Goal: Transaction & Acquisition: Download file/media

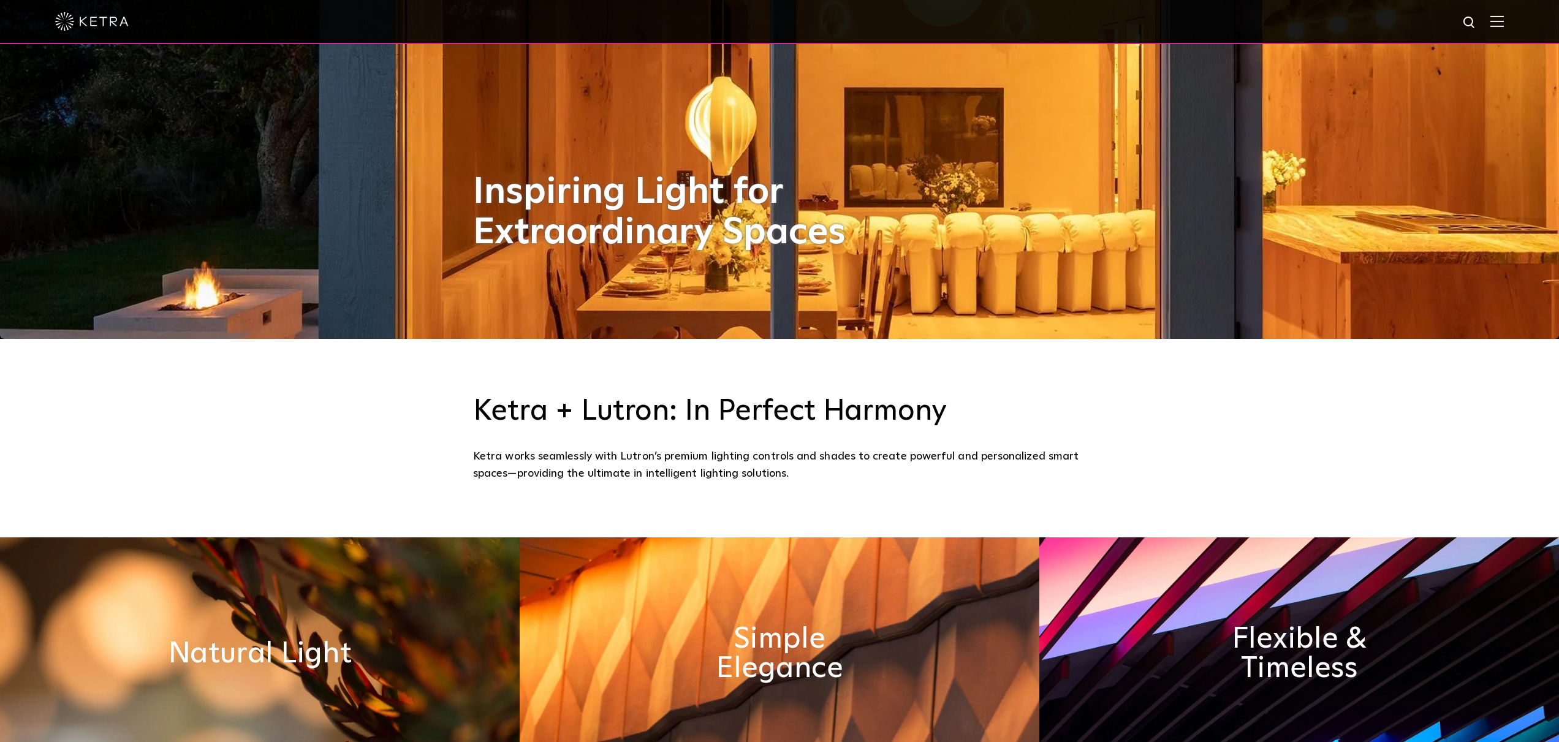
scroll to position [432, 0]
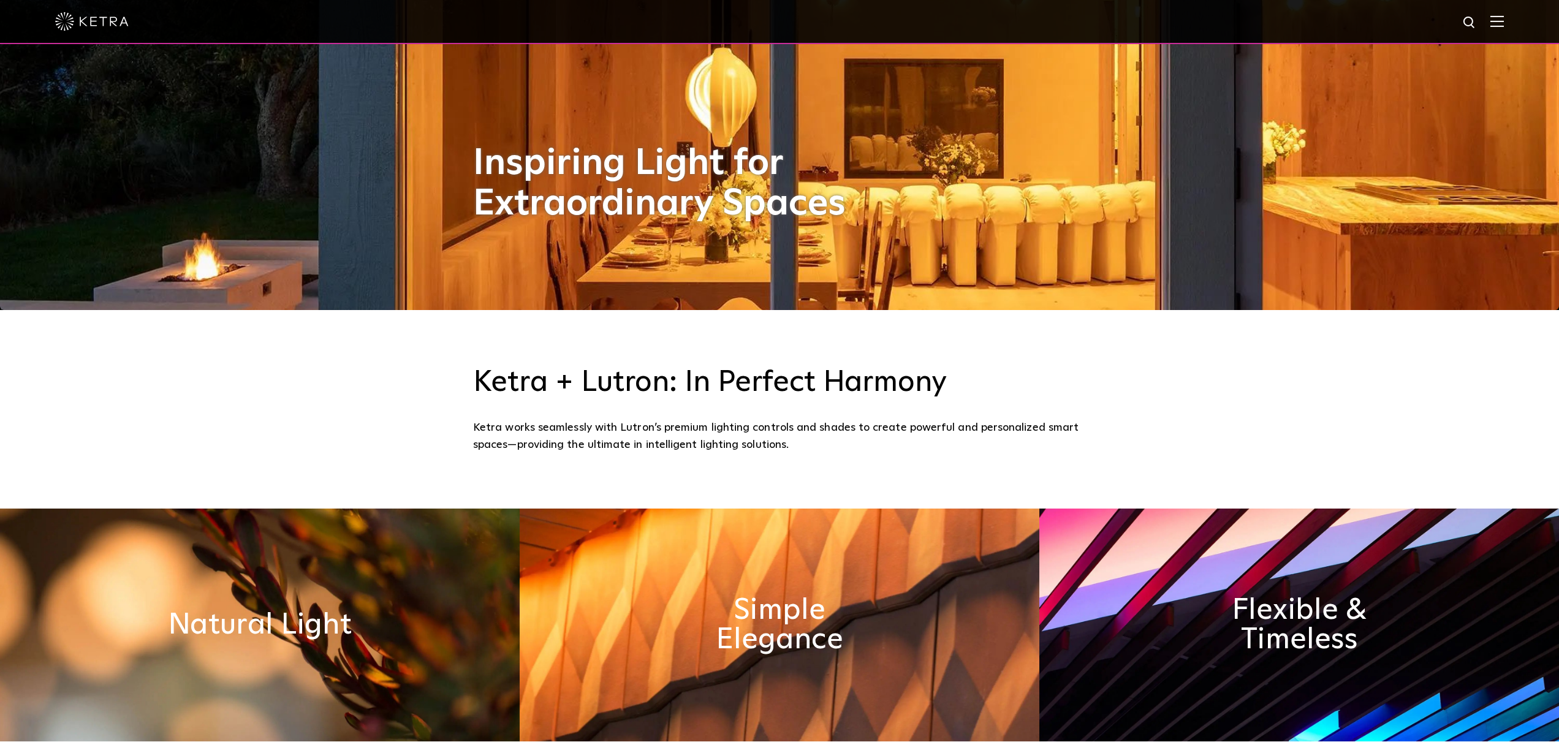
click at [1504, 20] on div at bounding box center [779, 22] width 1559 height 44
click at [1501, 25] on img at bounding box center [1496, 21] width 13 height 12
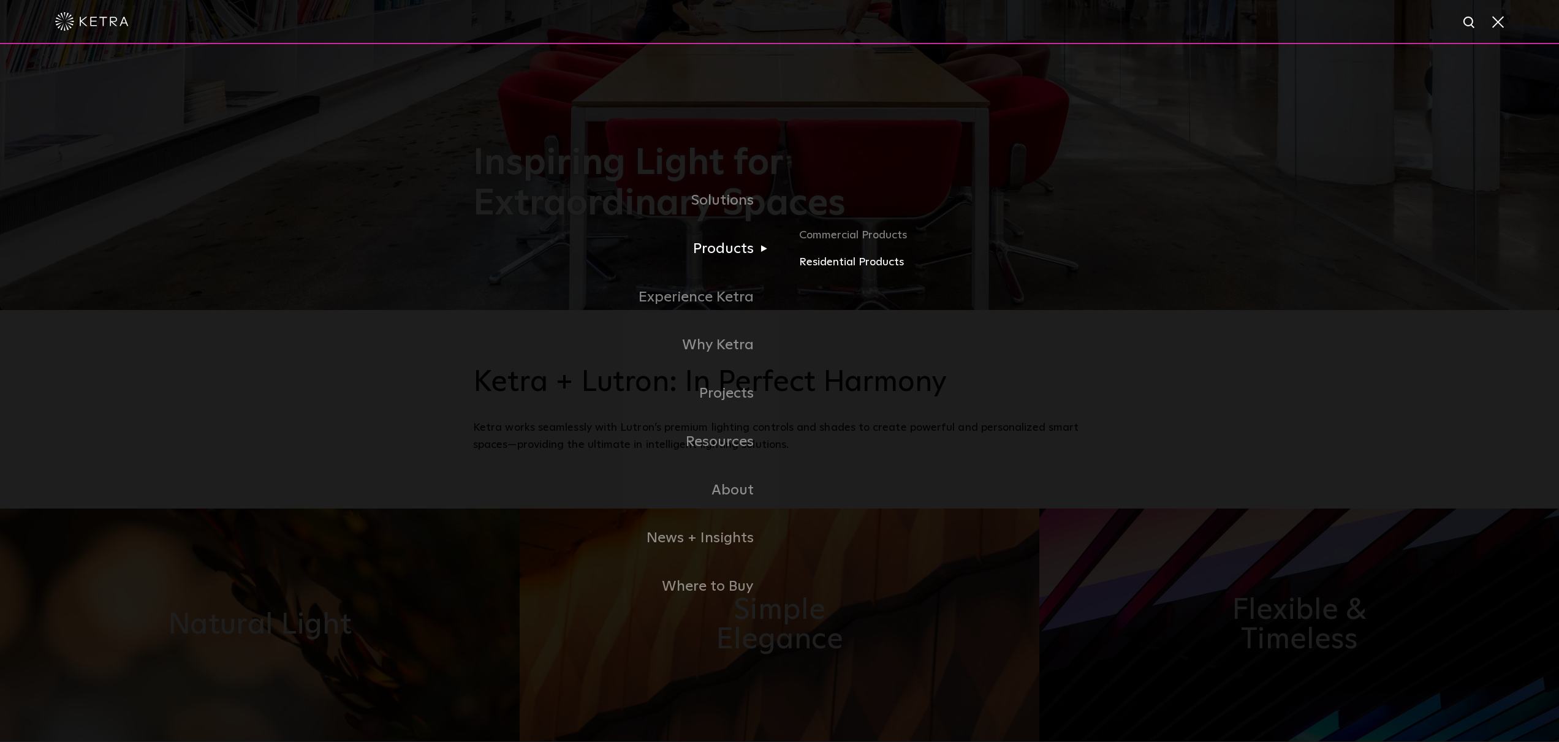
click at [839, 263] on link "Residential Products" at bounding box center [942, 263] width 287 height 18
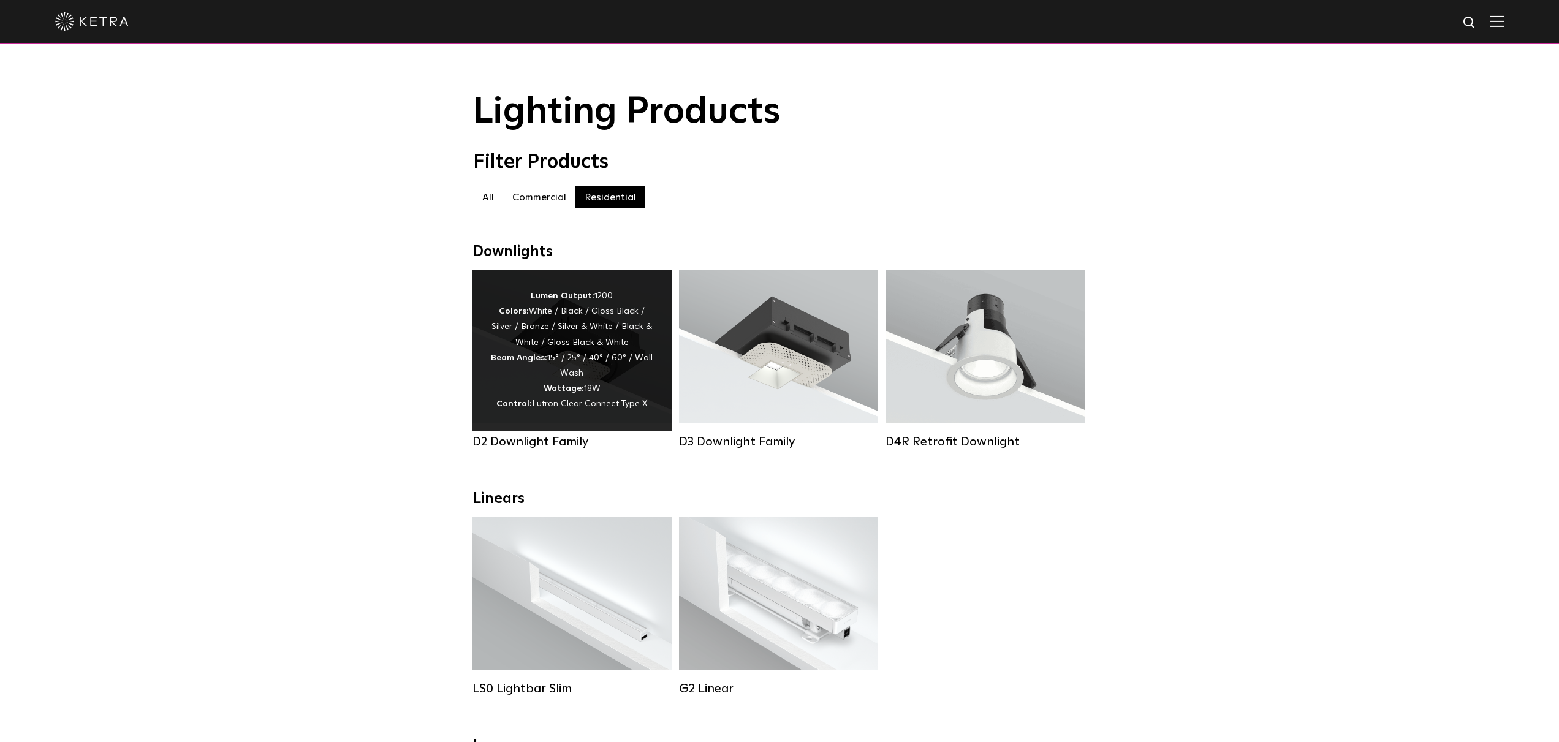
click at [554, 363] on div "Lumen Output: 1200 Colors: White / Black / Gloss Black / Silver / Bronze / Silv…" at bounding box center [572, 351] width 162 height 124
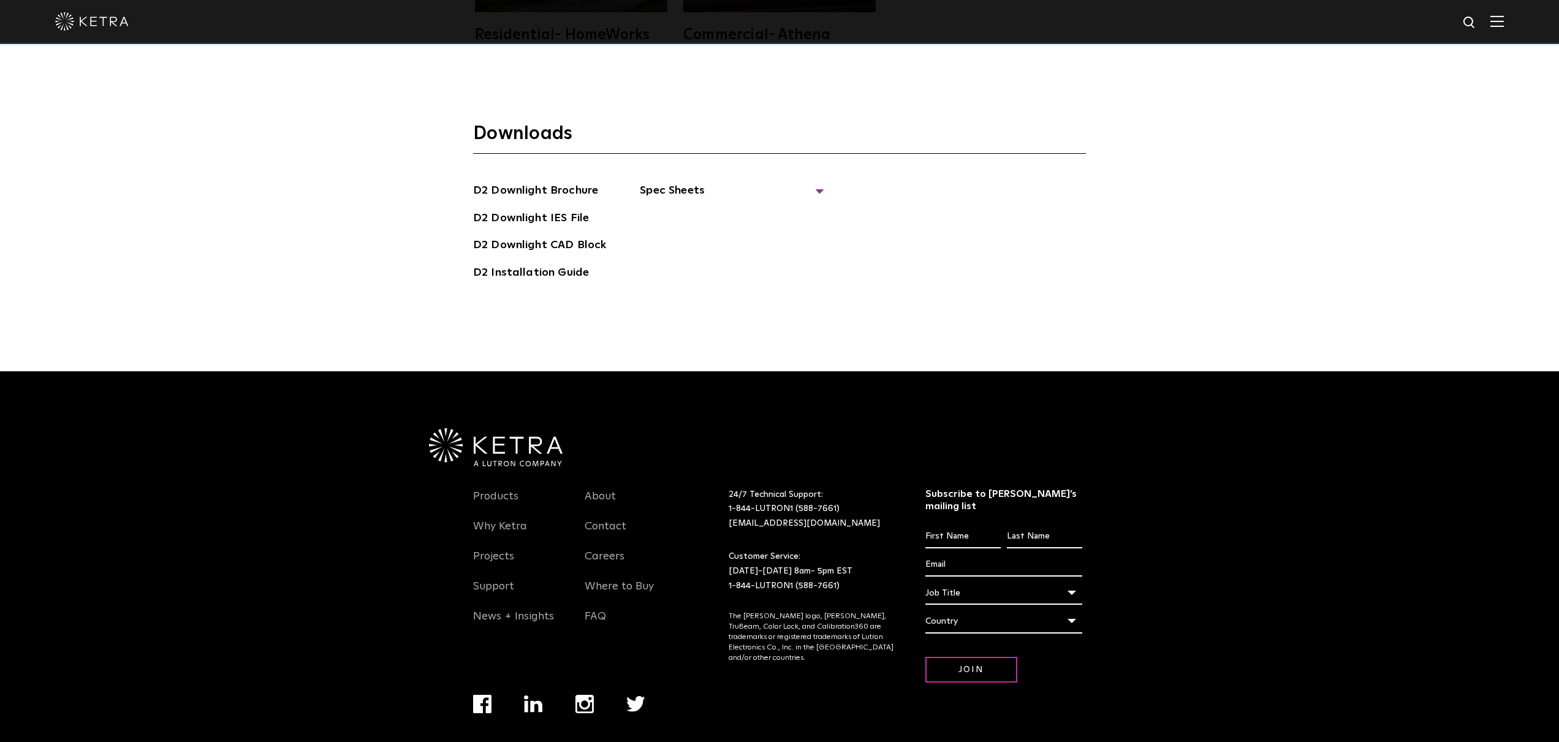
scroll to position [4137, 0]
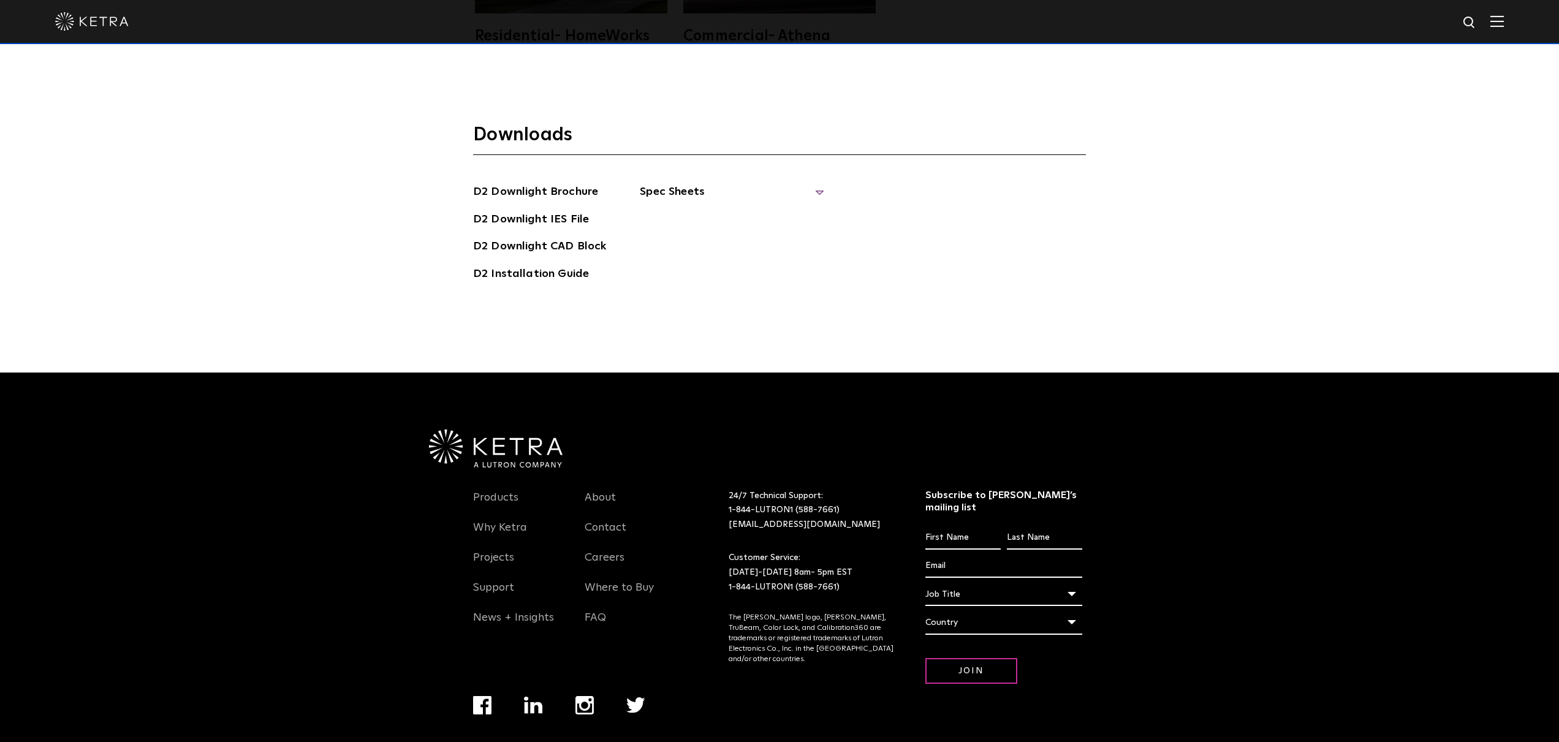
click at [684, 183] on span "Spec Sheets" at bounding box center [732, 196] width 184 height 27
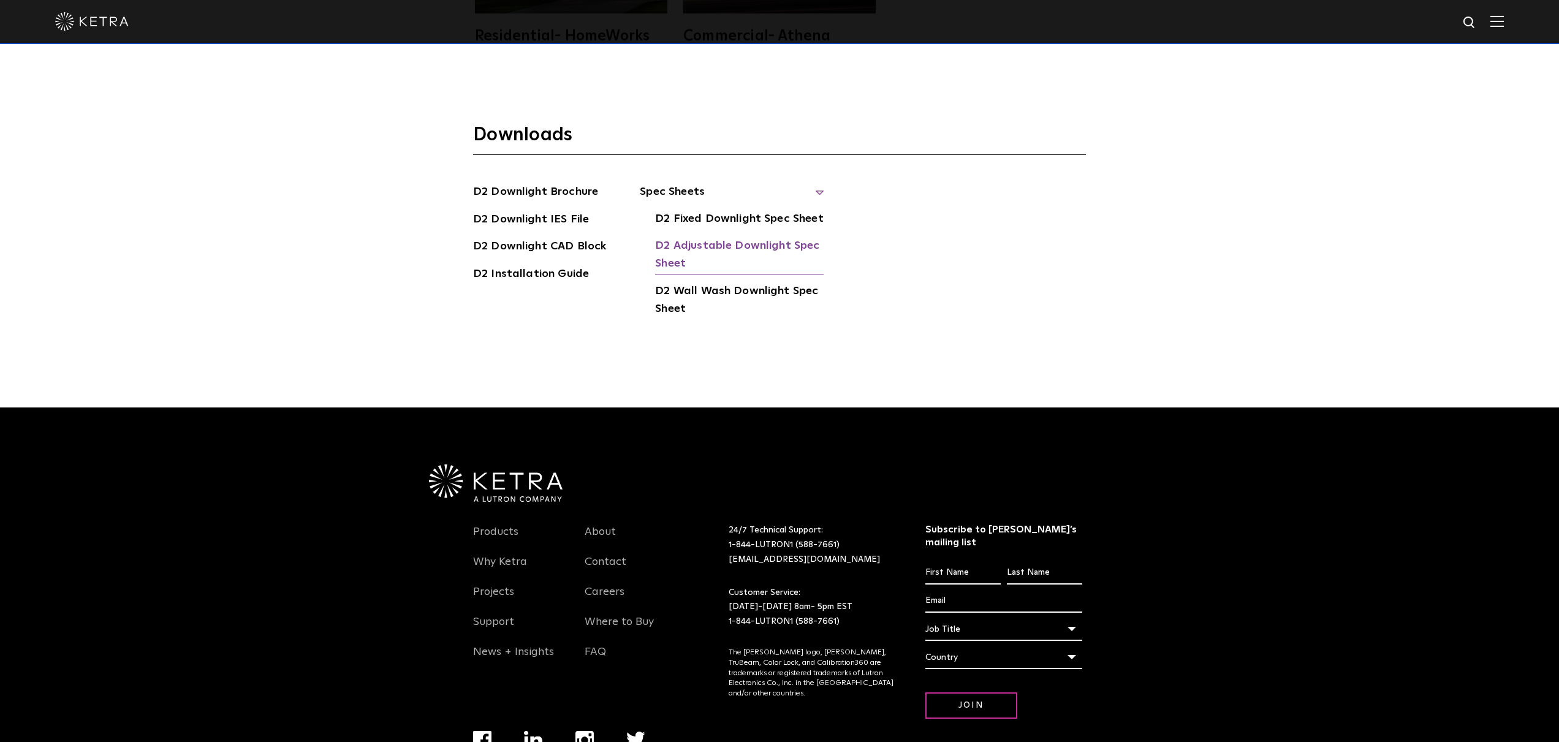
click at [733, 237] on link "D2 Adjustable Downlight Spec Sheet" at bounding box center [739, 255] width 168 height 37
click at [1249, 94] on div "Downloads D2 Downlight Brochure D2 Downlight IES File D2 Downlight CAD Block D2…" at bounding box center [779, 245] width 1559 height 324
